Goal: Transaction & Acquisition: Book appointment/travel/reservation

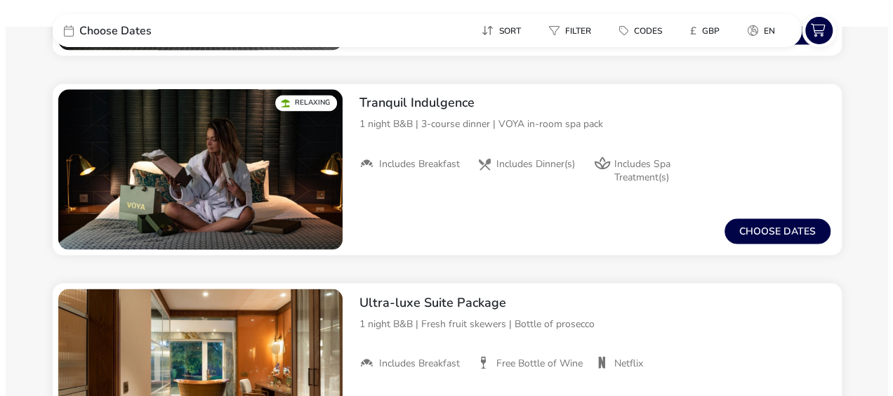
scroll to position [1115, 0]
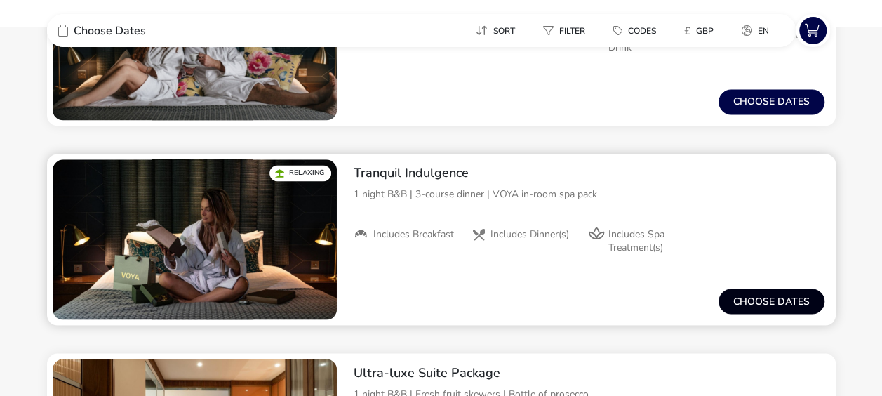
click at [760, 299] on button "Choose dates" at bounding box center [772, 300] width 106 height 25
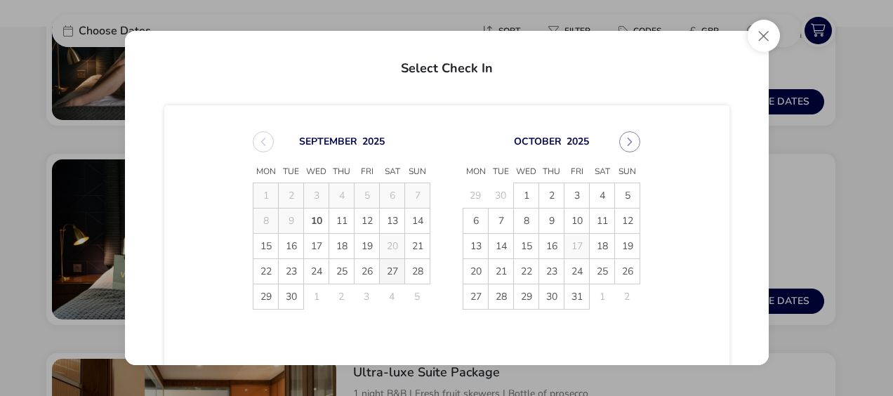
click at [387, 267] on span "27" at bounding box center [392, 271] width 25 height 25
click at [413, 267] on span "28" at bounding box center [417, 271] width 25 height 25
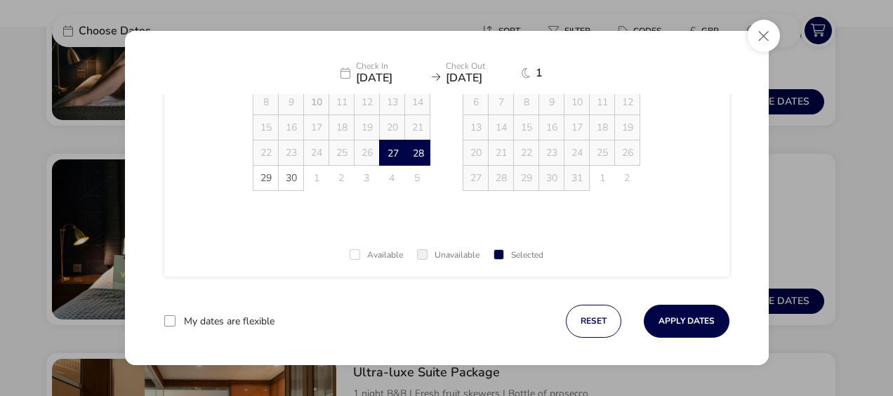
scroll to position [129, 0]
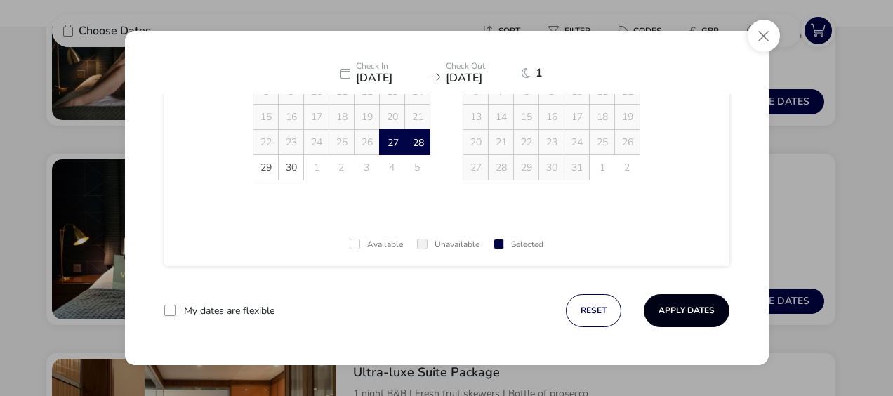
click at [681, 300] on button "Apply Dates" at bounding box center [687, 310] width 86 height 33
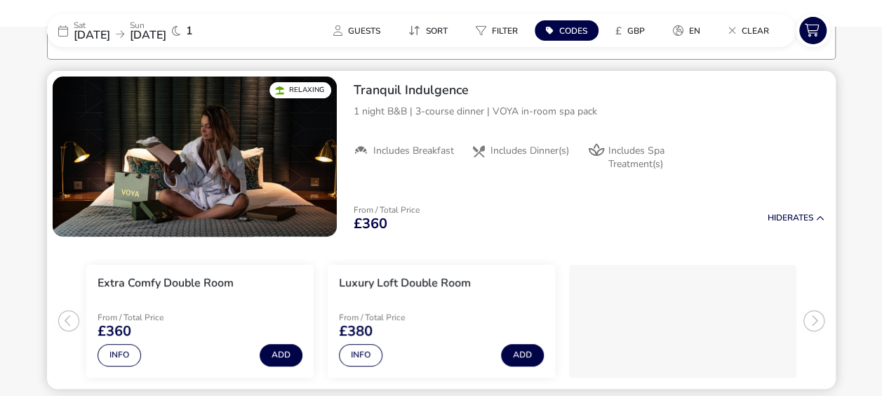
scroll to position [185, 0]
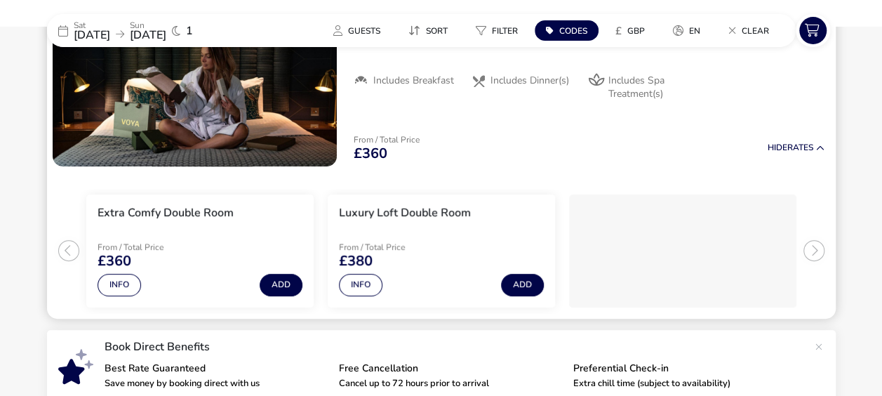
click at [811, 253] on ul "Extra Comfy Double Room From / Total Price £360 Info Add Luxury Loft Double Roo…" at bounding box center [441, 245] width 789 height 147
click at [815, 250] on ul "Extra Comfy Double Room From / Total Price £360 Info Add Luxury Loft Double Roo…" at bounding box center [441, 245] width 789 height 147
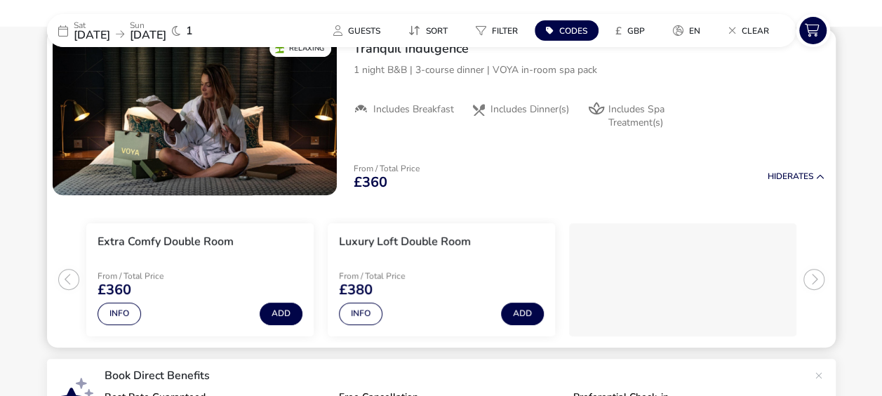
scroll to position [145, 0]
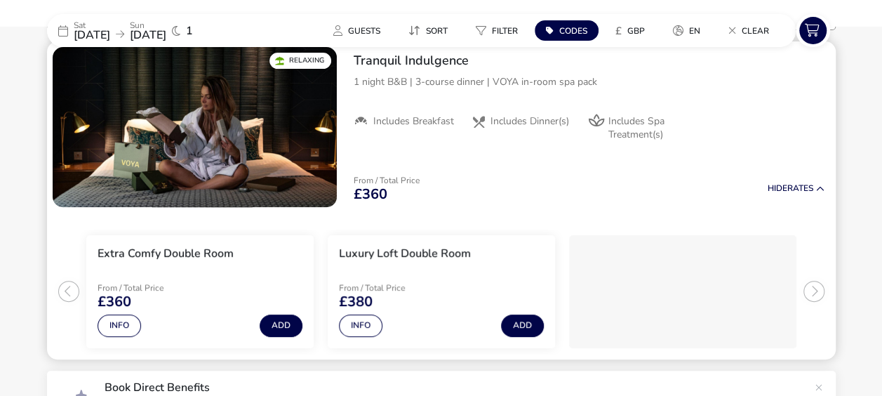
click at [813, 290] on ul "Extra Comfy Double Room From / Total Price £360 Info Add Luxury Loft Double Roo…" at bounding box center [441, 286] width 789 height 147
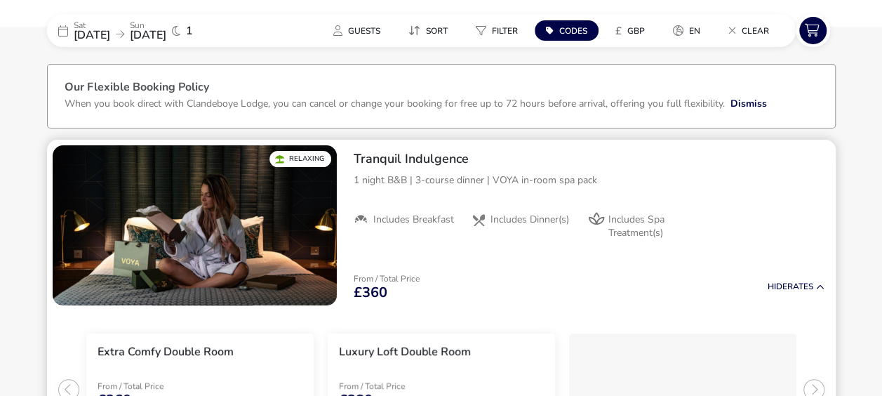
scroll to position [4, 0]
